Goal: Find specific page/section: Find specific page/section

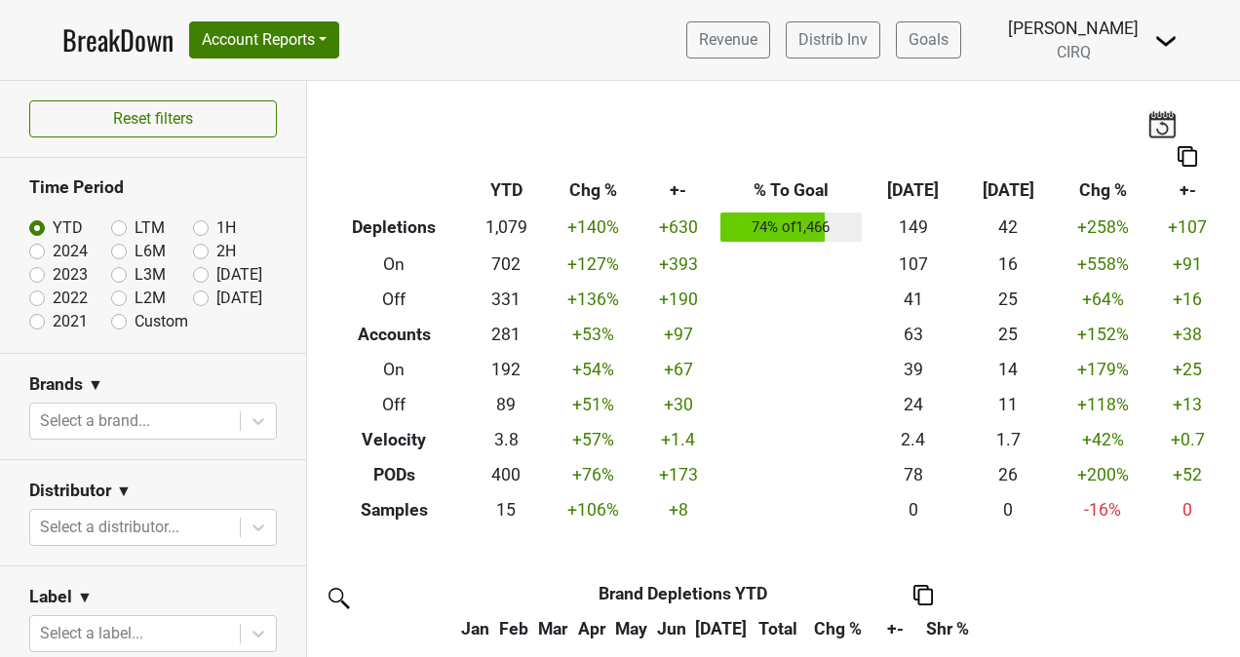
scroll to position [922, 0]
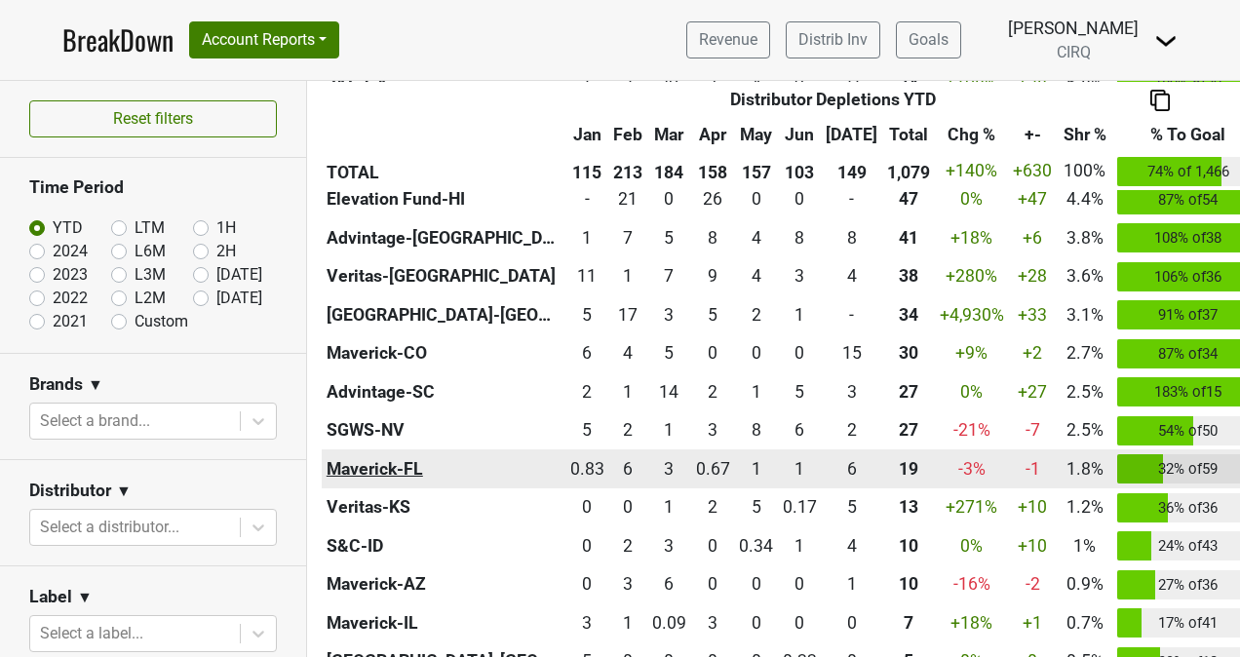
click at [411, 472] on th "Maverick-FL" at bounding box center [444, 469] width 244 height 39
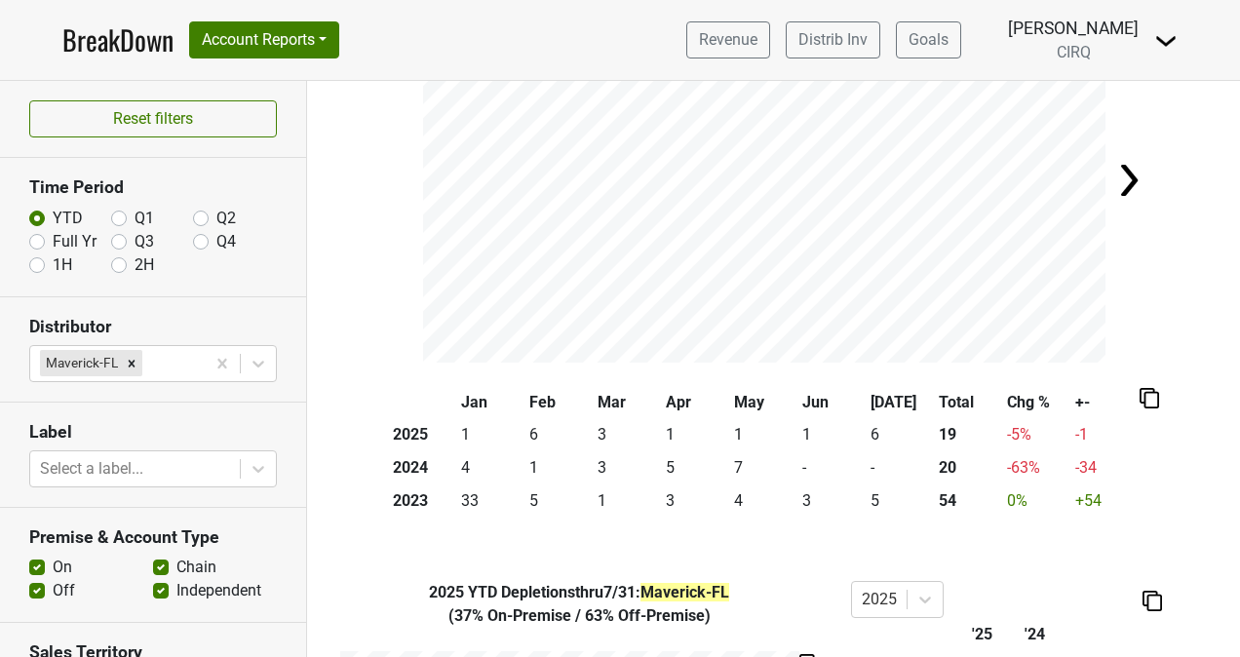
scroll to position [167, 0]
